Goal: Navigation & Orientation: Find specific page/section

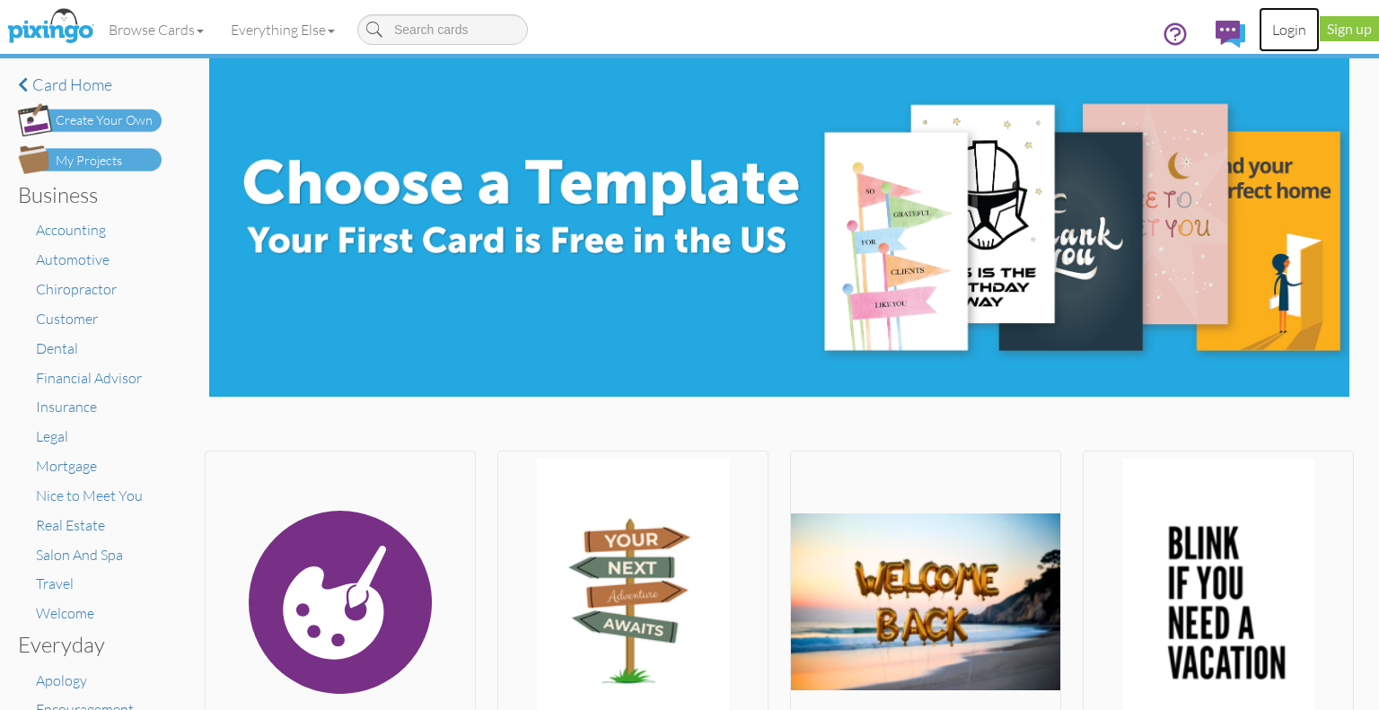
click at [1298, 31] on link "Login" at bounding box center [1289, 29] width 61 height 45
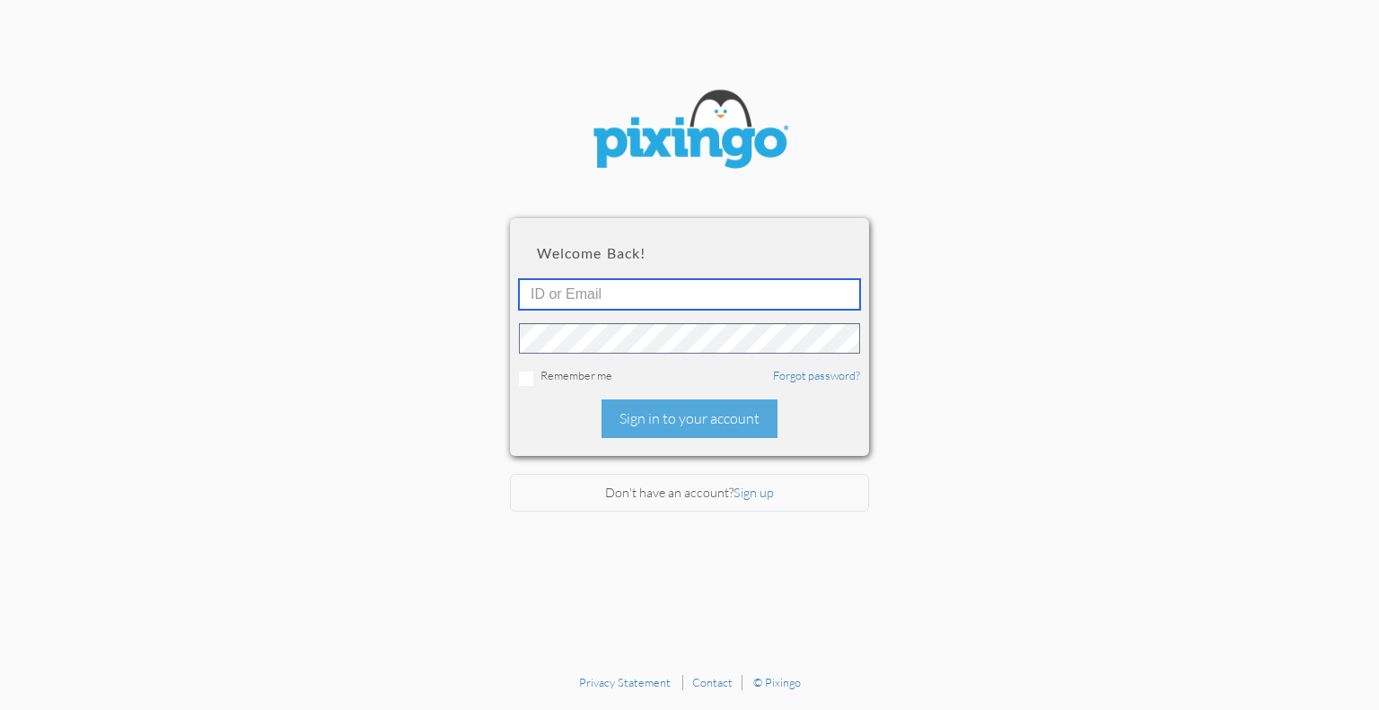
click at [559, 295] on input "text" at bounding box center [689, 294] width 341 height 31
type input "[PERSON_NAME][EMAIL_ADDRESS][DOMAIN_NAME]"
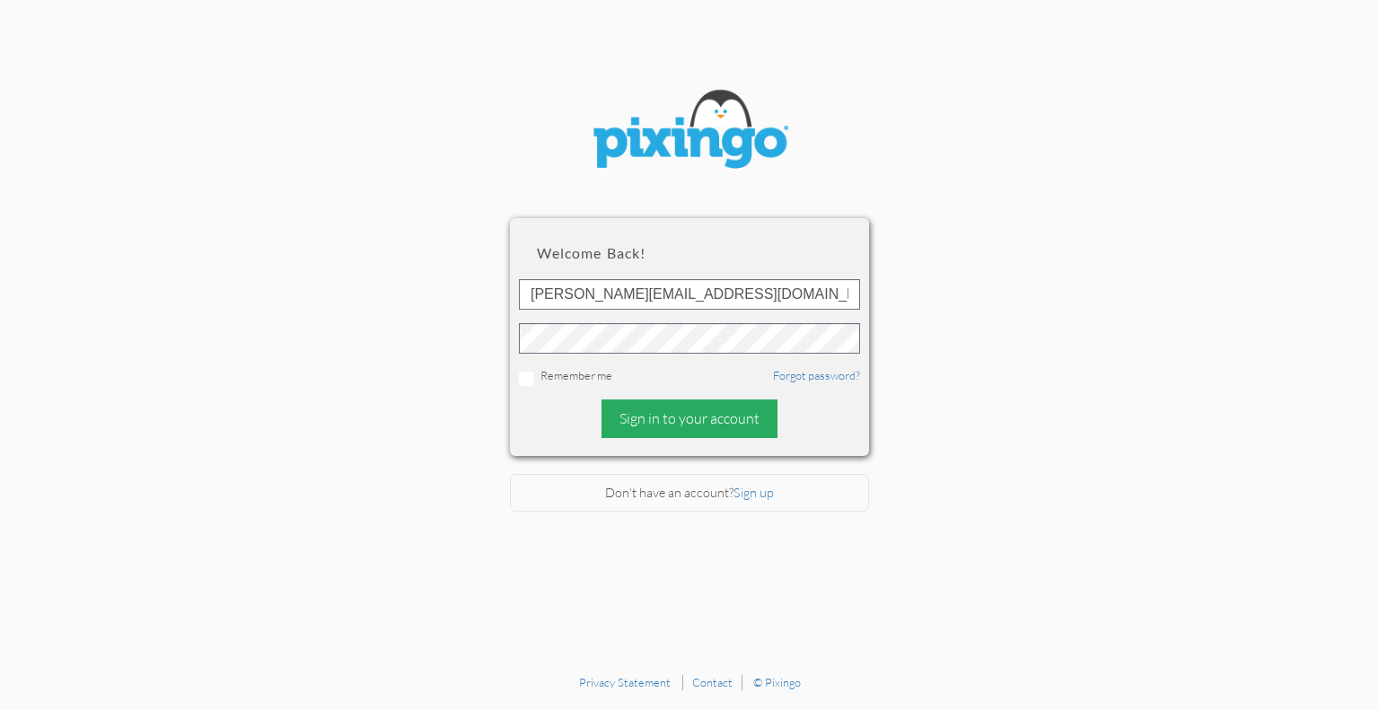
click at [647, 418] on div "Sign in to your account" at bounding box center [690, 419] width 176 height 39
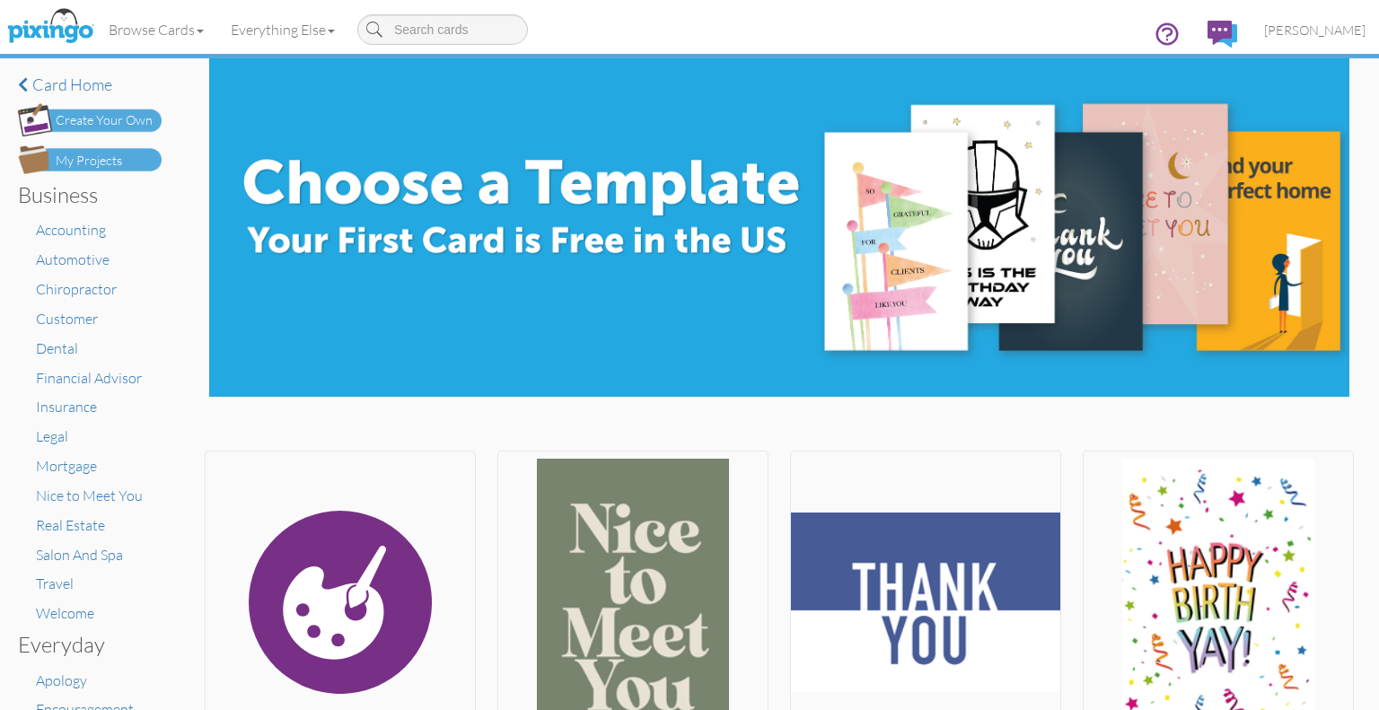
click at [84, 161] on div "My Projects" at bounding box center [89, 161] width 66 height 19
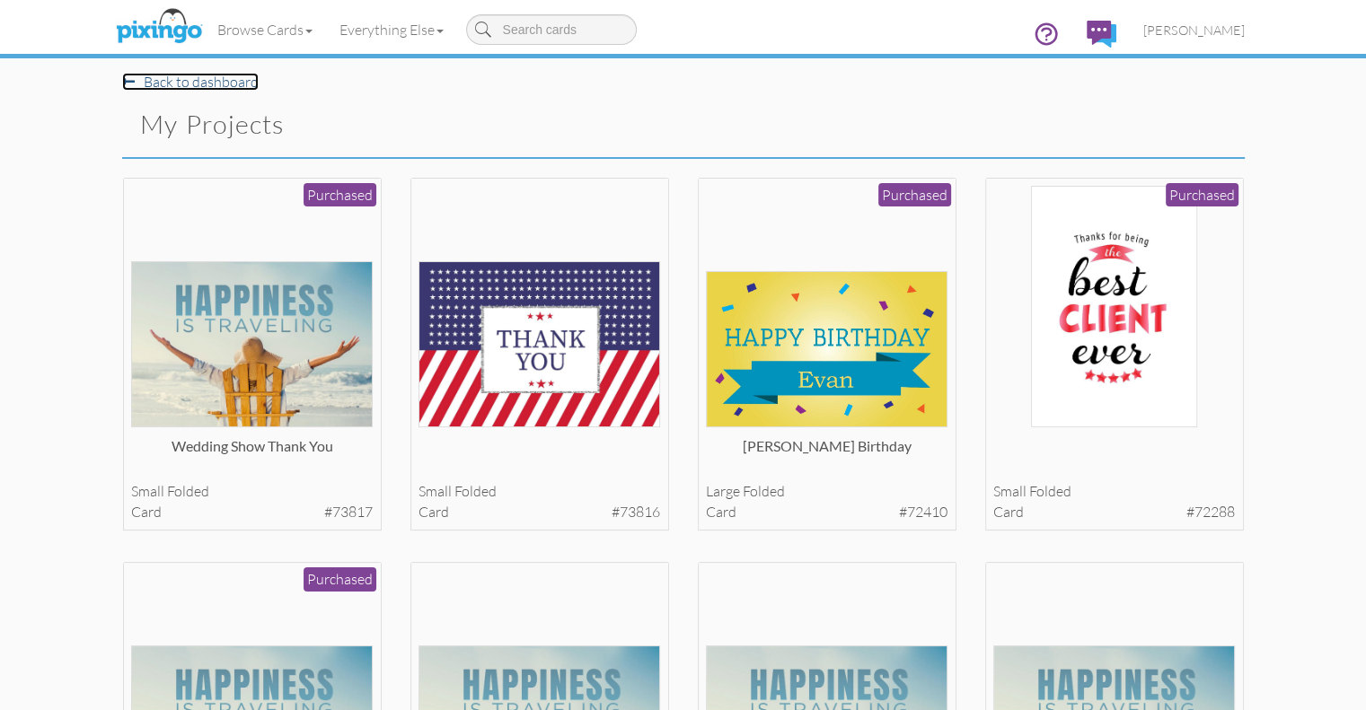
click at [122, 86] on link "Back to dashboard" at bounding box center [190, 82] width 137 height 18
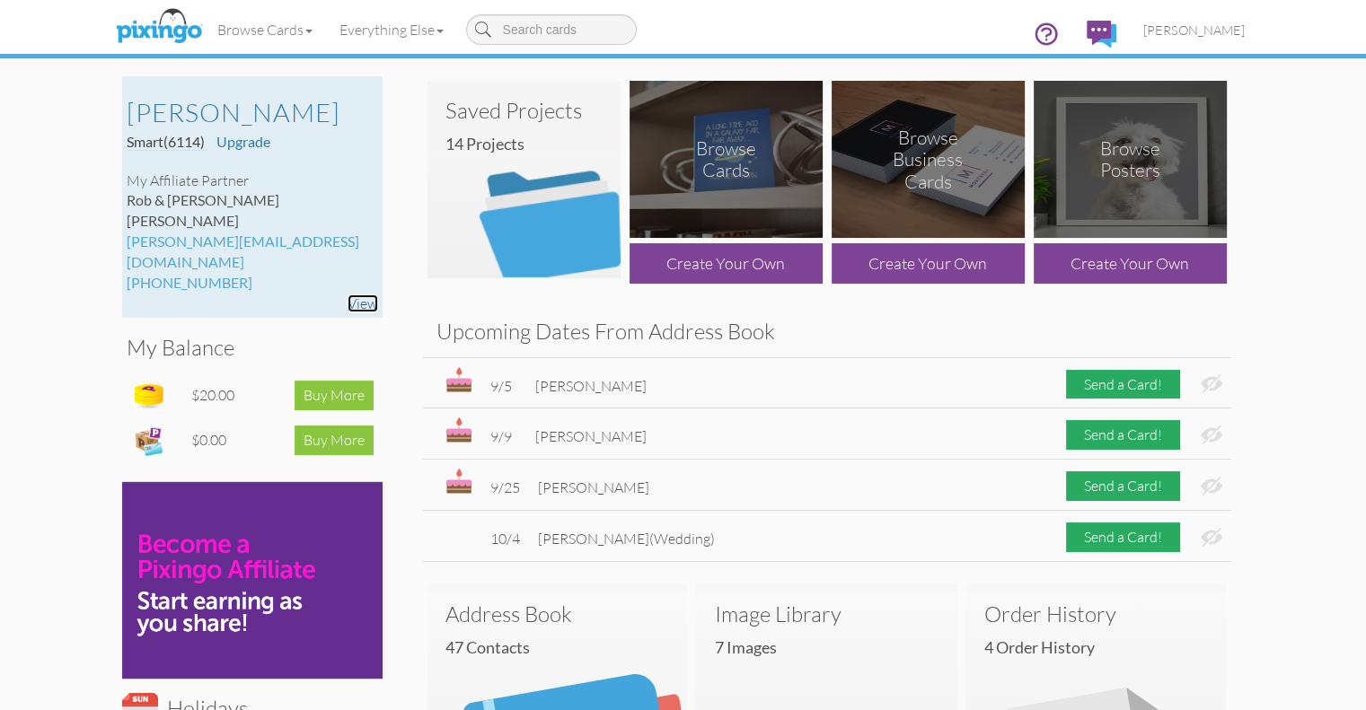
click at [348, 295] on link "View" at bounding box center [363, 304] width 31 height 18
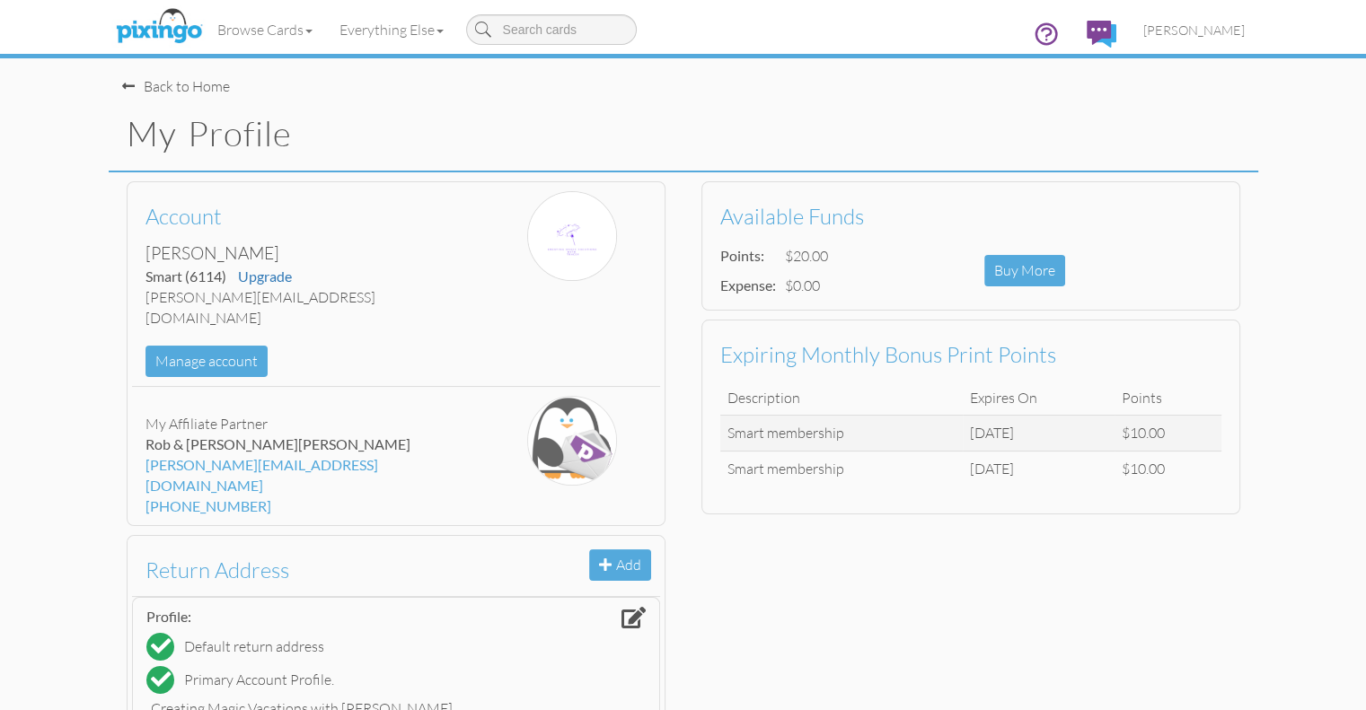
click at [122, 89] on div "Back to Home" at bounding box center [176, 86] width 108 height 21
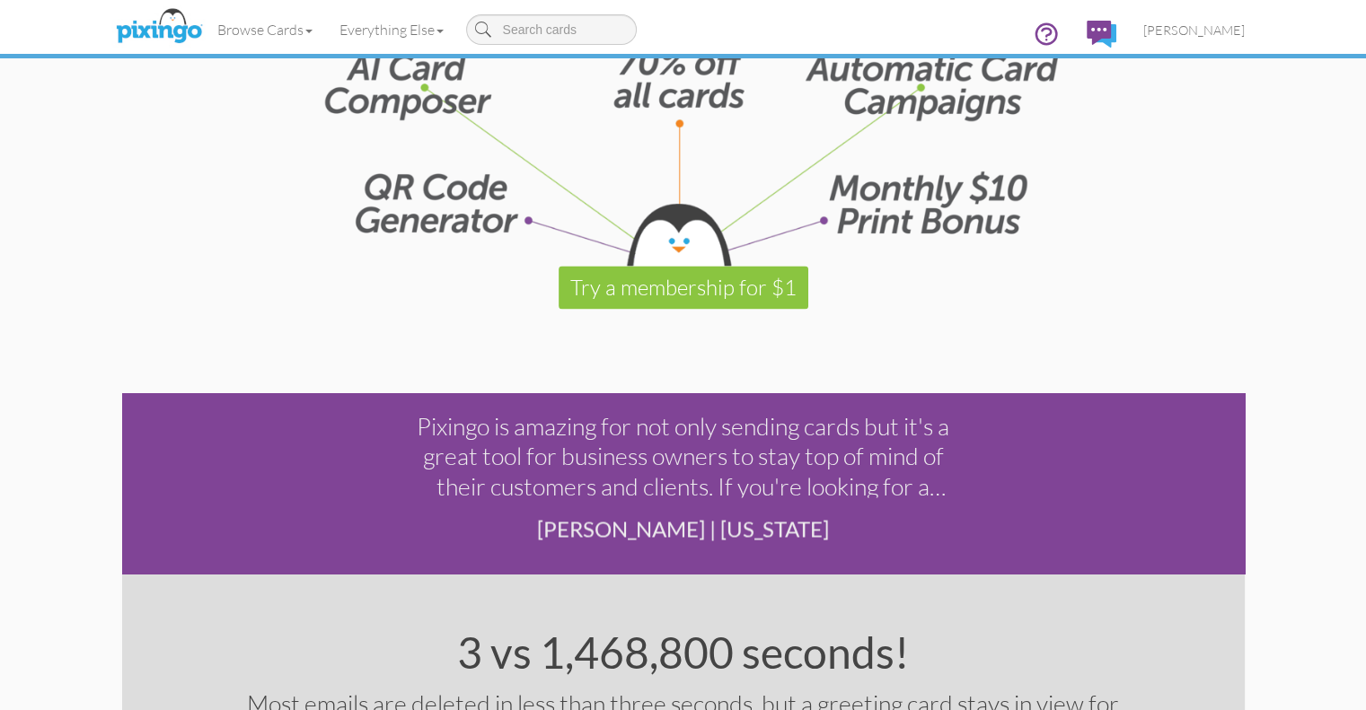
scroll to position [2244, 0]
